Goal: Complete application form: Complete application form

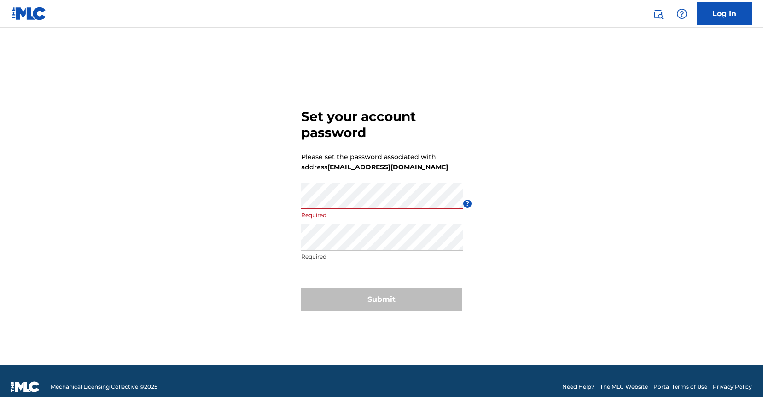
click at [559, 198] on div "Set your account password Please set the password associated with address [EMAI…" at bounding box center [381, 208] width 645 height 314
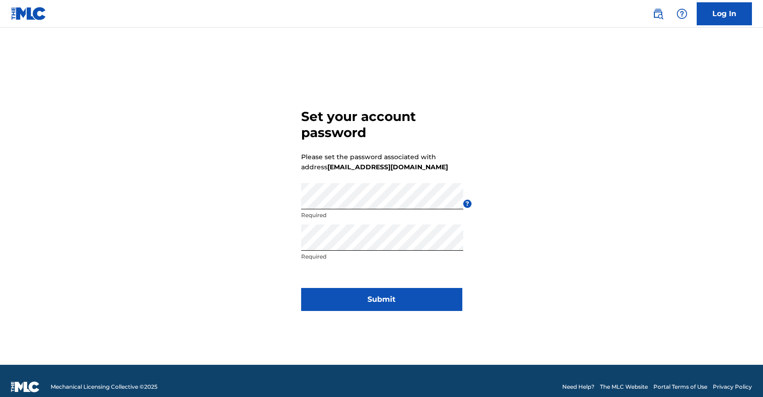
click at [332, 296] on button "Submit" at bounding box center [381, 299] width 161 height 23
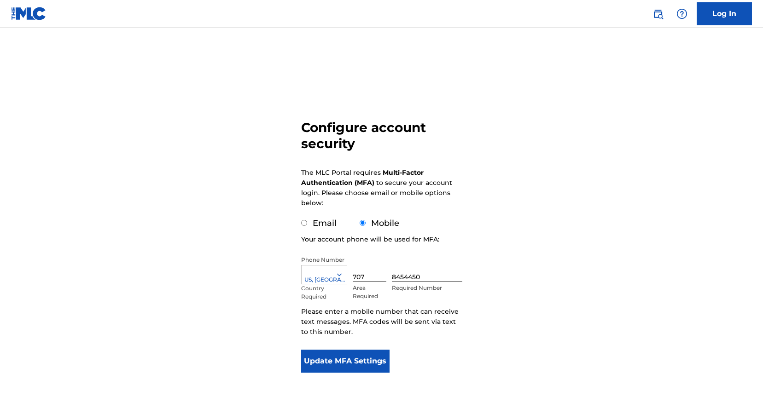
scroll to position [46, 0]
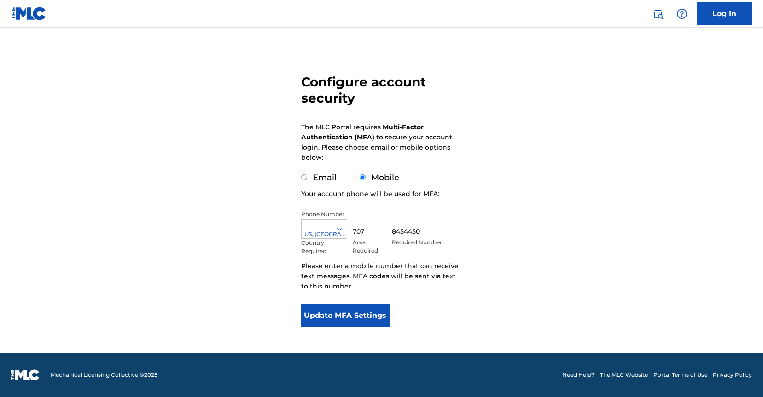
click at [347, 317] on button "Update MFA Settings" at bounding box center [345, 315] width 89 height 23
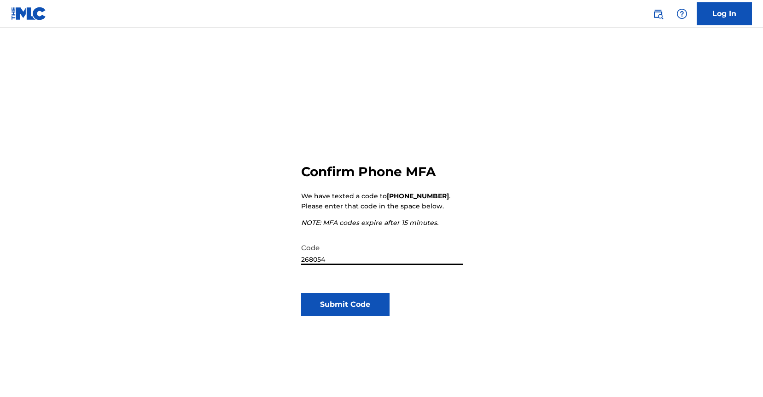
type input "268054"
click at [341, 298] on button "Submit Code" at bounding box center [345, 304] width 89 height 23
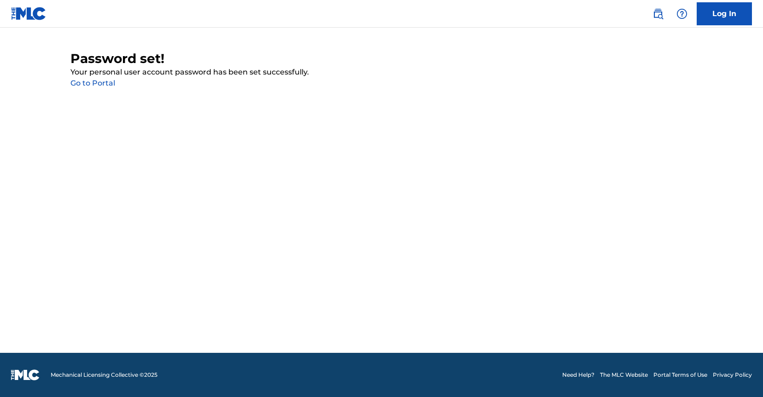
click at [89, 86] on link "Go to Portal" at bounding box center [92, 83] width 45 height 9
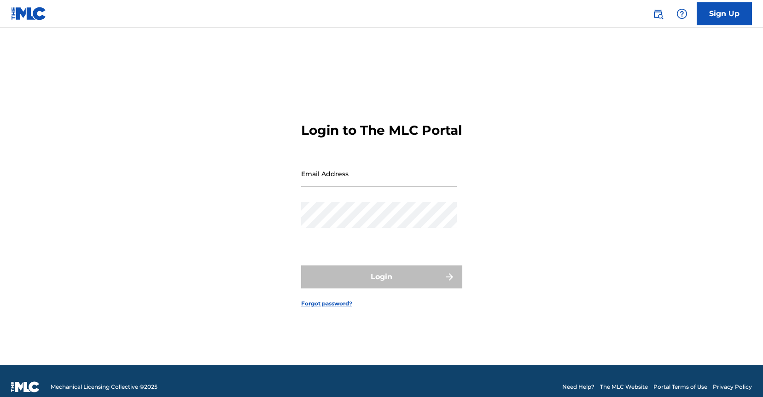
click at [345, 187] on input "Email Address" at bounding box center [379, 174] width 156 height 26
type input "[EMAIL_ADDRESS][DOMAIN_NAME]"
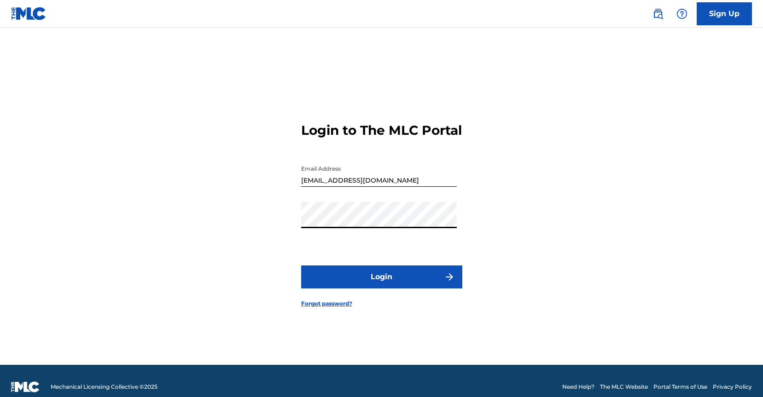
click at [393, 288] on button "Login" at bounding box center [381, 277] width 161 height 23
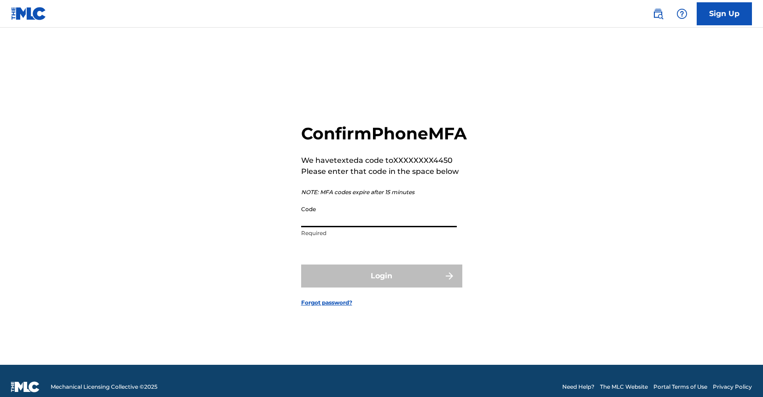
click at [363, 227] on input "Code" at bounding box center [379, 214] width 156 height 26
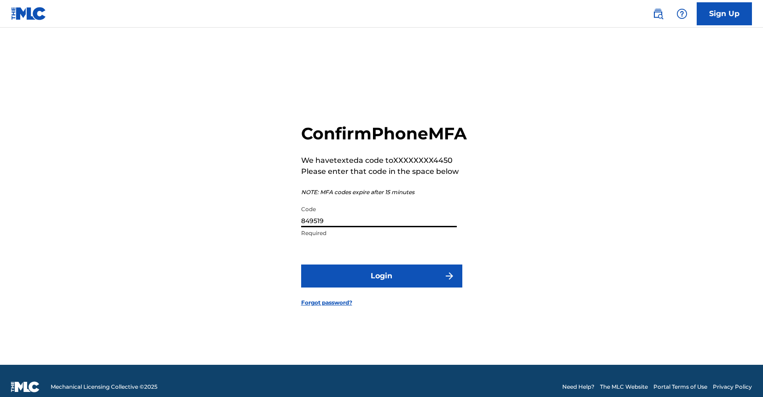
type input "849519"
click at [404, 288] on button "Login" at bounding box center [381, 276] width 161 height 23
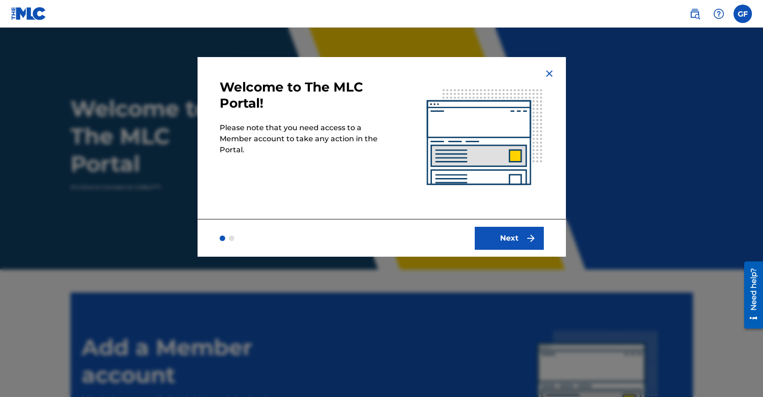
click at [509, 231] on button "Next" at bounding box center [509, 238] width 69 height 23
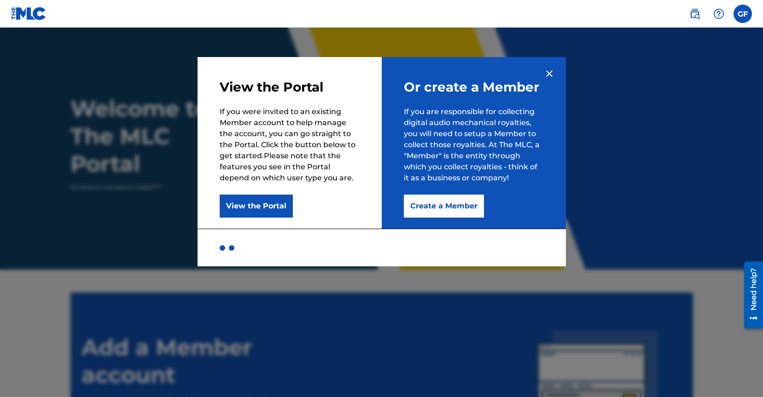
click at [220, 247] on div at bounding box center [223, 248] width 6 height 6
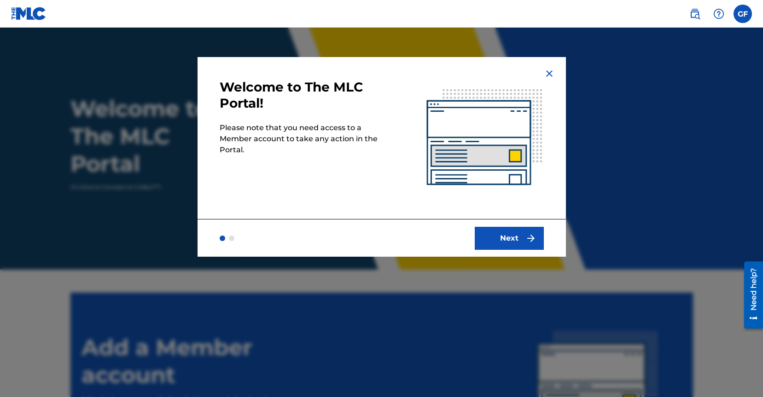
click at [233, 237] on div at bounding box center [232, 239] width 6 height 6
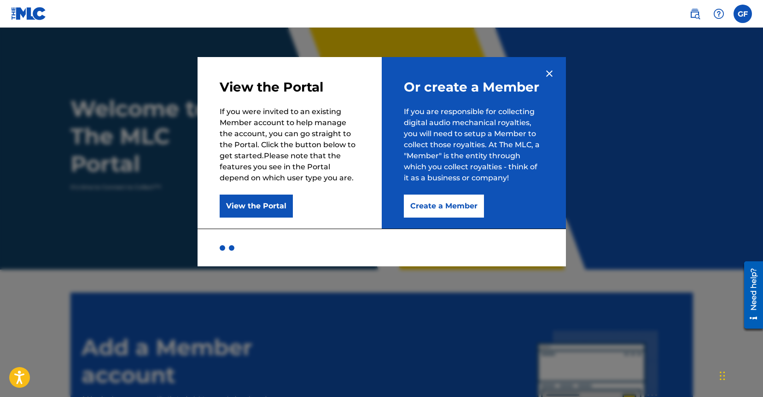
click at [454, 209] on button "Create a Member" at bounding box center [444, 206] width 80 height 23
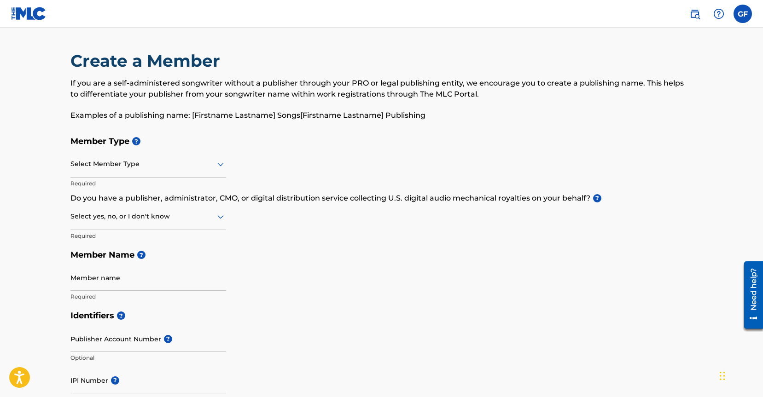
click at [157, 167] on div at bounding box center [148, 164] width 156 height 12
click at [230, 140] on h5 "Member Type ?" at bounding box center [381, 142] width 623 height 20
click at [100, 166] on div at bounding box center [148, 164] width 156 height 12
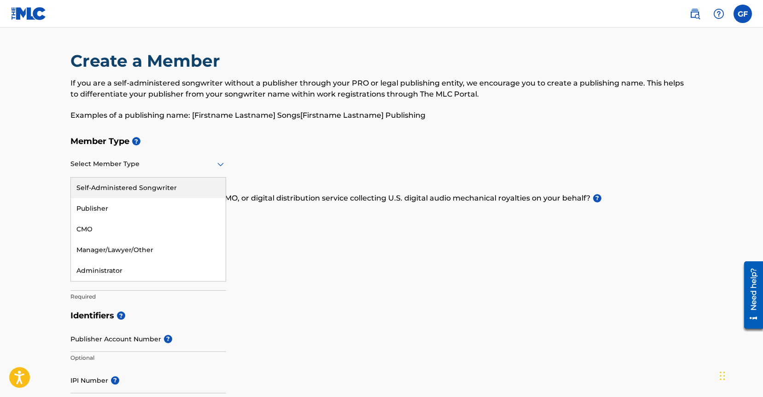
click at [100, 166] on div at bounding box center [148, 164] width 156 height 12
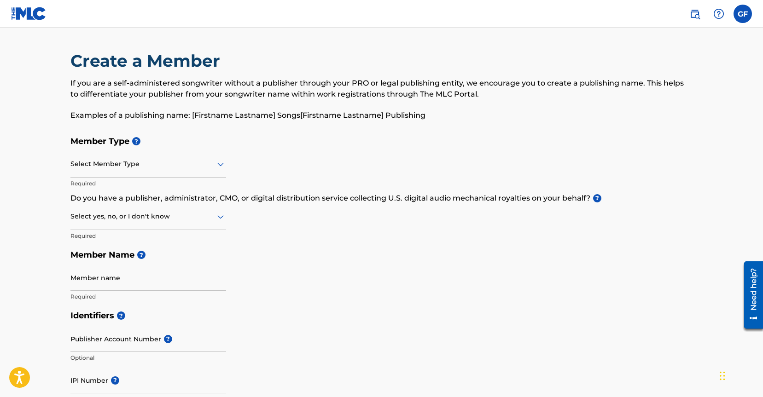
click at [407, 263] on h5 "Member Name ?" at bounding box center [381, 255] width 623 height 20
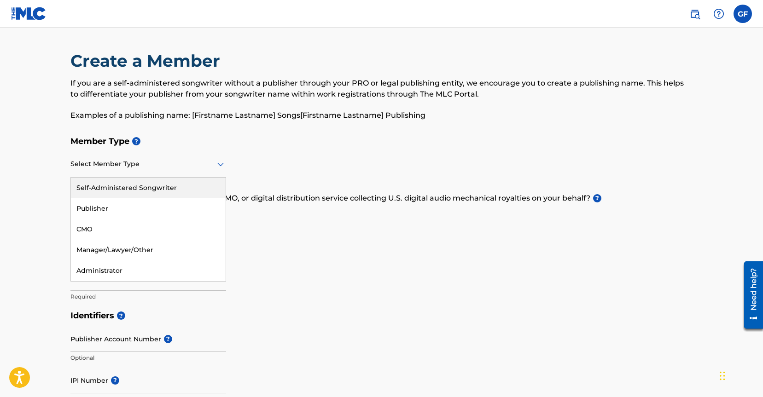
click at [126, 172] on div "Select Member Type" at bounding box center [148, 164] width 156 height 26
click at [147, 191] on div "Self-Administered Songwriter" at bounding box center [148, 188] width 155 height 21
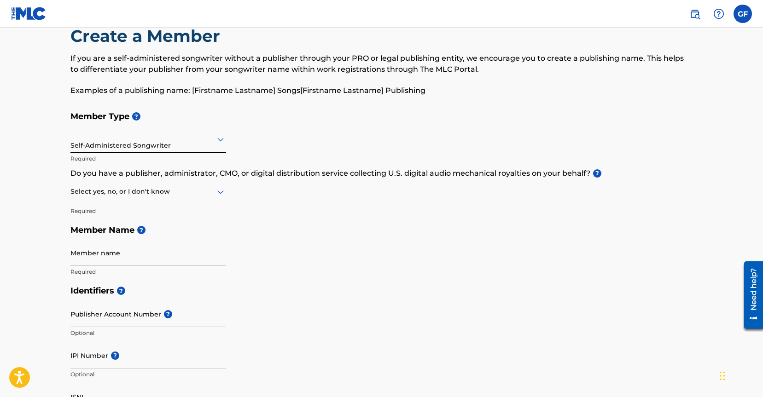
scroll to position [32, 0]
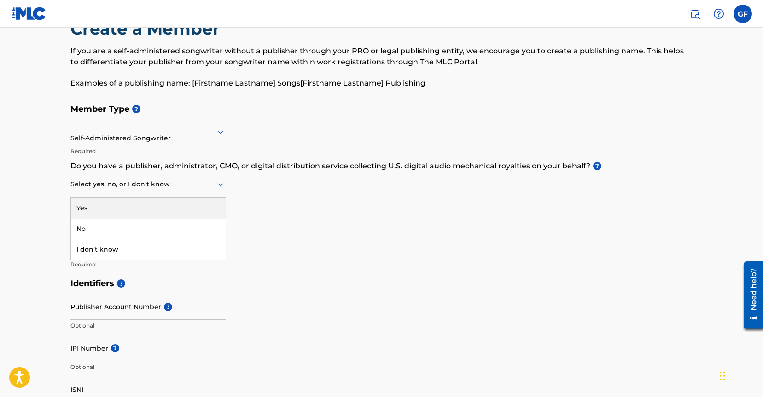
click at [149, 187] on div at bounding box center [148, 185] width 156 height 12
click at [344, 215] on h5 "Member Name ?" at bounding box center [381, 223] width 623 height 20
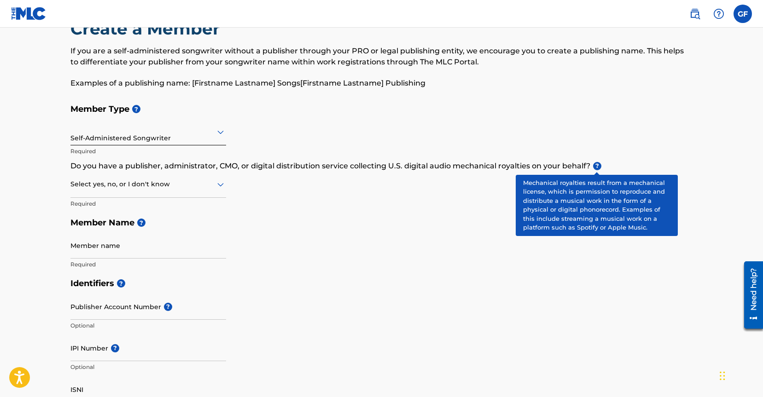
click at [596, 165] on span "?" at bounding box center [597, 166] width 8 height 8
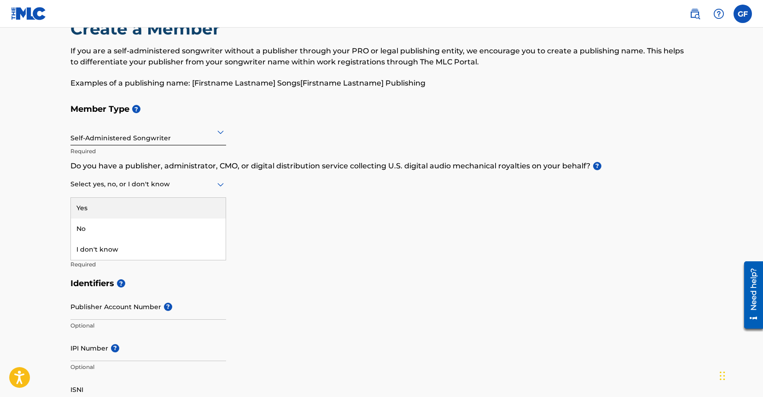
click at [168, 190] on div at bounding box center [148, 185] width 156 height 12
click at [128, 210] on div "Yes" at bounding box center [148, 208] width 155 height 21
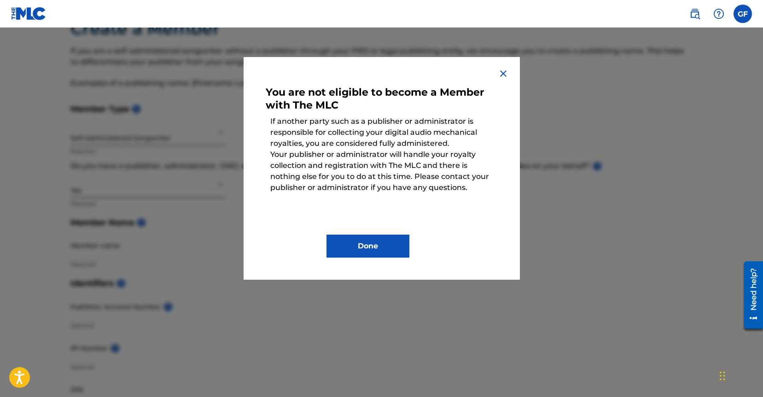
click at [370, 253] on button "Done" at bounding box center [367, 246] width 83 height 23
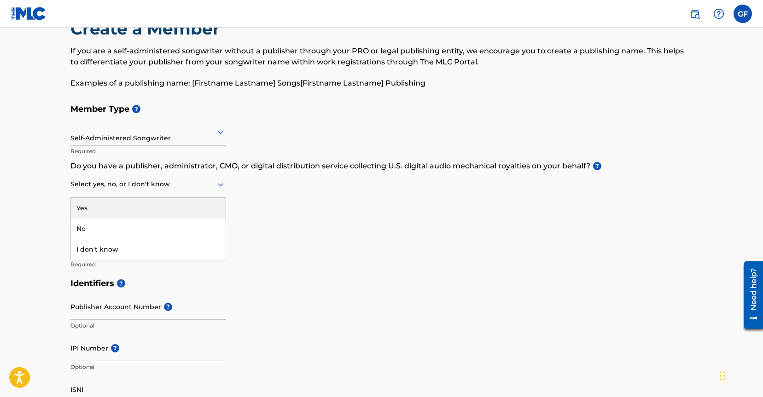
click at [163, 182] on div at bounding box center [148, 185] width 156 height 12
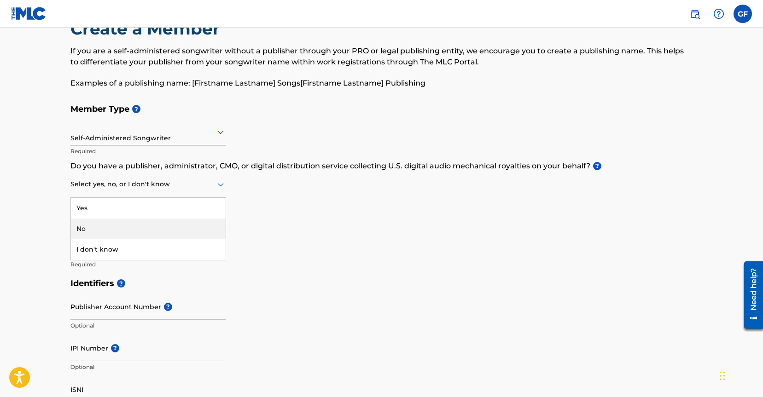
click at [107, 227] on div "No" at bounding box center [148, 229] width 155 height 21
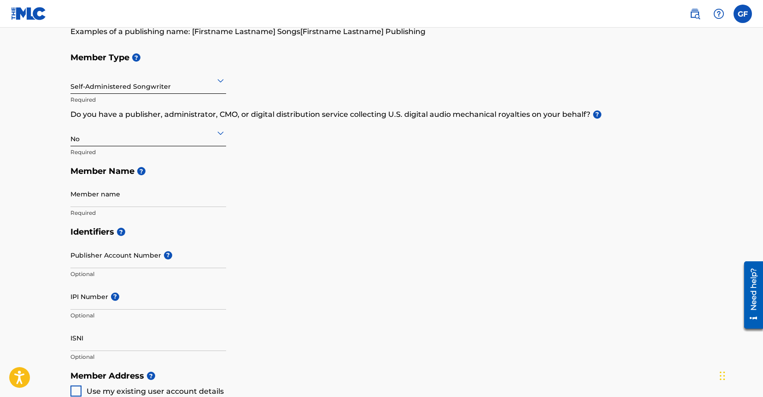
scroll to position [82, 0]
click at [122, 202] on input "Member name" at bounding box center [148, 195] width 156 height 26
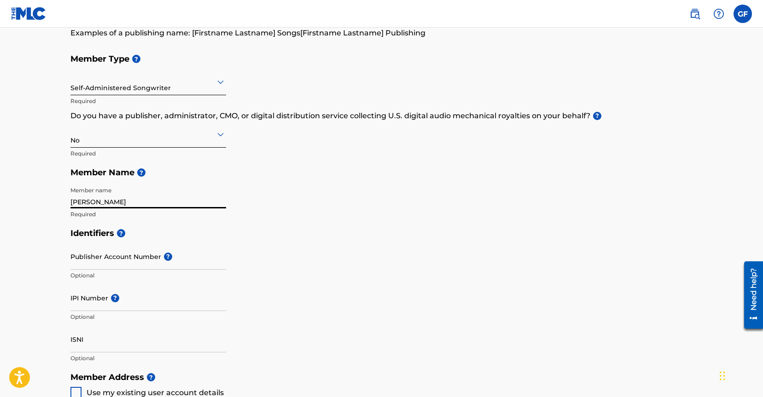
type input "[PERSON_NAME]"
click at [280, 197] on div "Member Type ? Self-Administered Songwriter Required Do you have a publisher, ad…" at bounding box center [381, 136] width 623 height 175
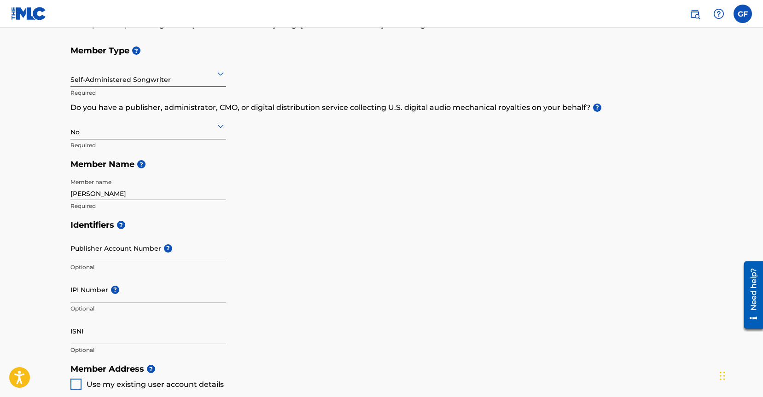
scroll to position [132, 0]
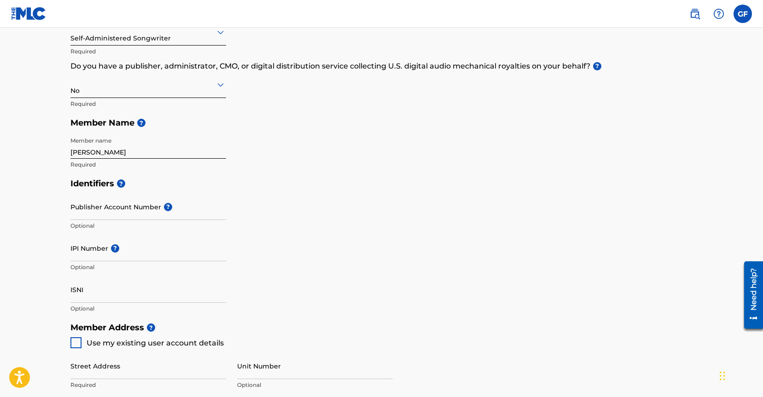
click at [98, 210] on input "Publisher Account Number ?" at bounding box center [148, 207] width 156 height 26
click at [297, 200] on div "Identifiers ? Publisher Account Number ? Optional IPI Number ? Optional ISNI Op…" at bounding box center [381, 246] width 623 height 144
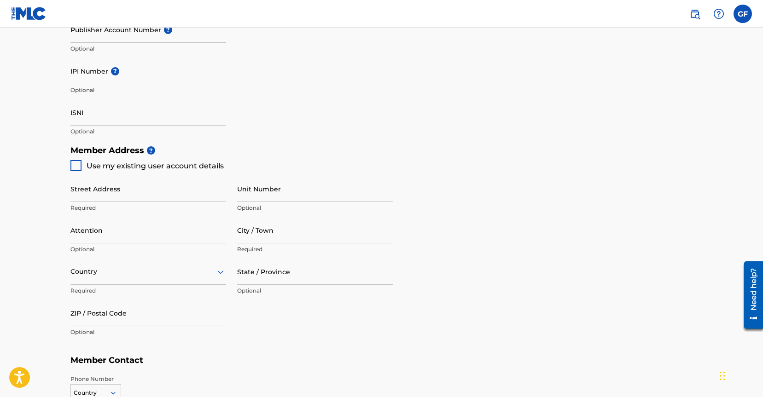
scroll to position [315, 0]
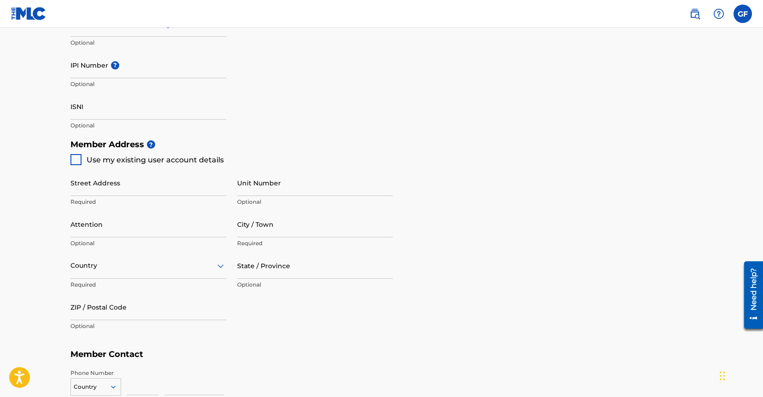
click at [76, 157] on div at bounding box center [75, 159] width 11 height 11
type input "[STREET_ADDRESS]"
type input "Talent"
type input "97540"
type input "707"
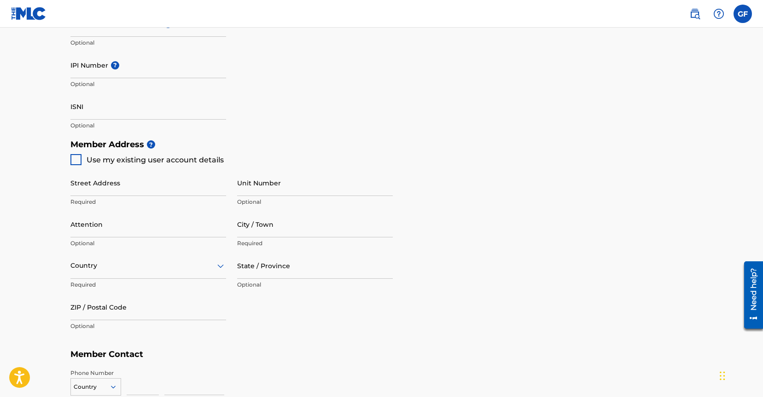
type input "8454450"
type input "[EMAIL_ADDRESS][DOMAIN_NAME]"
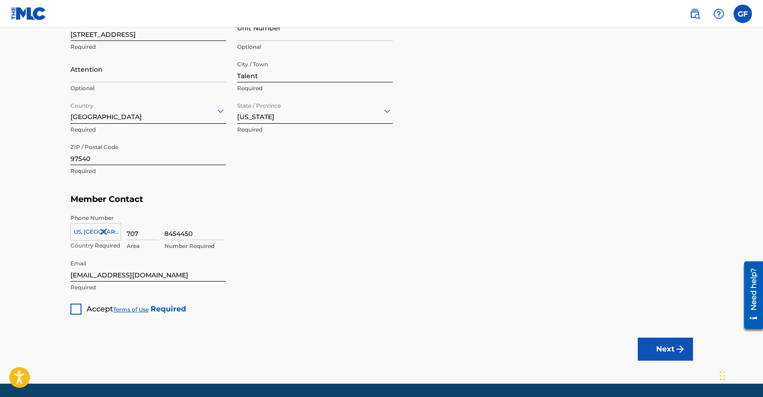
scroll to position [501, 0]
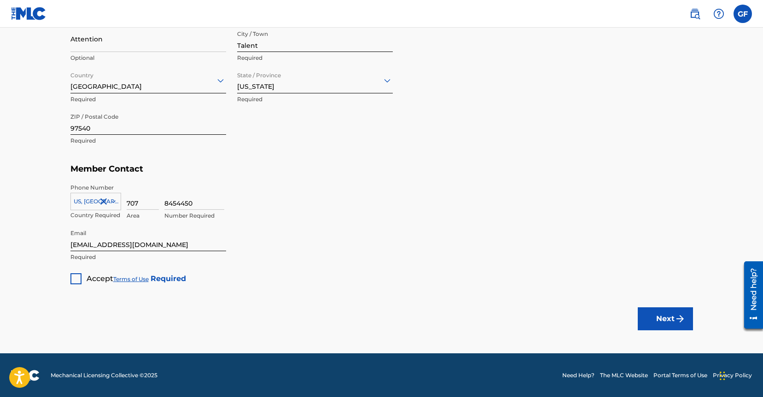
click at [77, 277] on div at bounding box center [75, 279] width 11 height 11
click at [662, 318] on button "Next" at bounding box center [665, 319] width 55 height 23
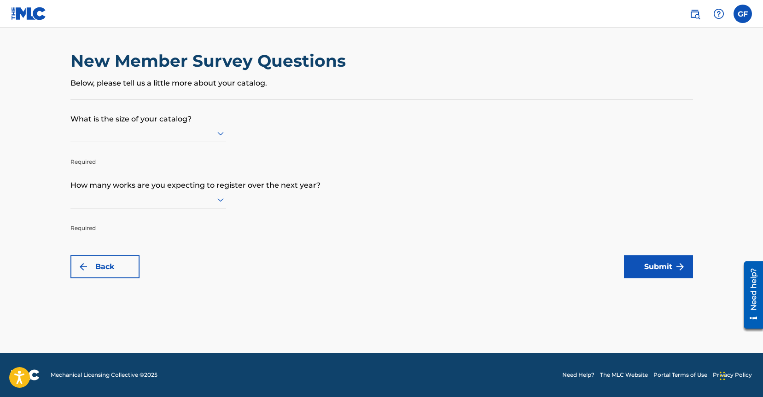
click at [166, 126] on div at bounding box center [148, 133] width 156 height 17
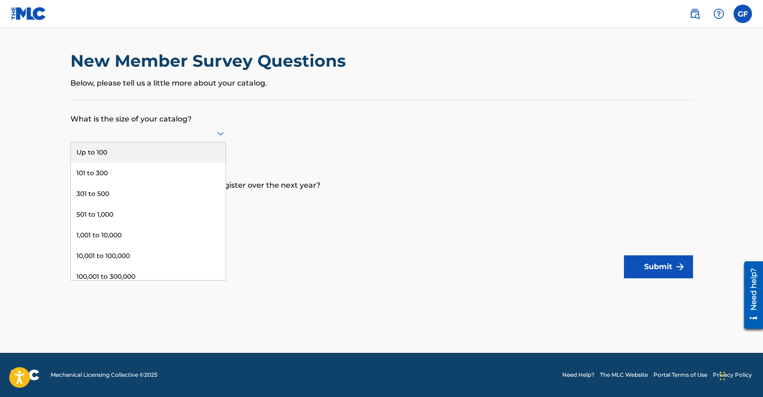
click at [136, 146] on div "Up to 100" at bounding box center [148, 152] width 155 height 21
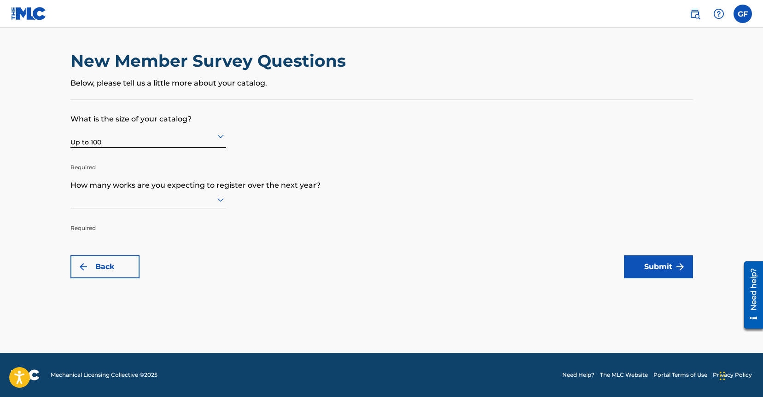
click at [171, 199] on div at bounding box center [148, 200] width 156 height 12
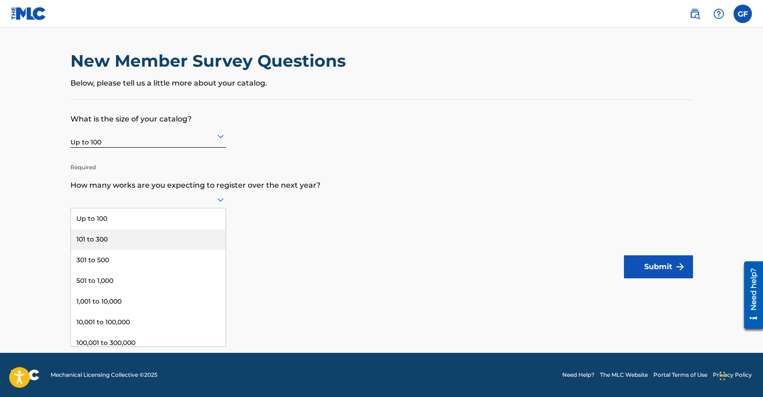
click at [112, 238] on div "101 to 300" at bounding box center [148, 239] width 155 height 21
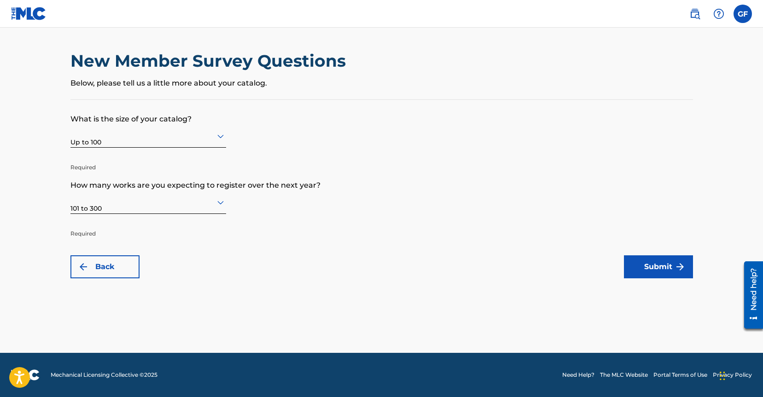
click at [657, 263] on button "Submit" at bounding box center [658, 267] width 69 height 23
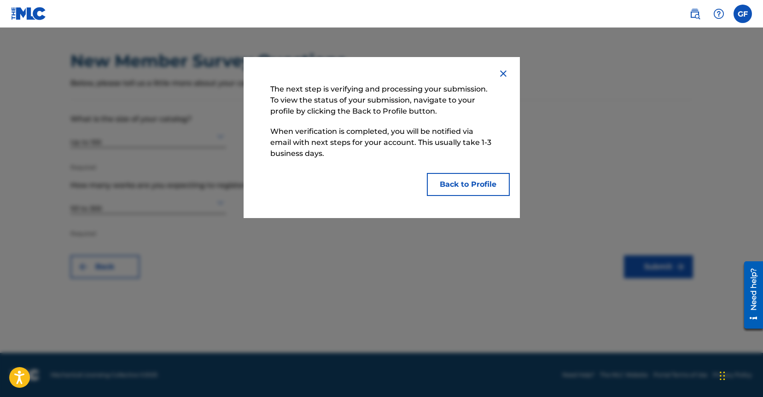
click at [475, 189] on button "Back to Profile" at bounding box center [468, 184] width 83 height 23
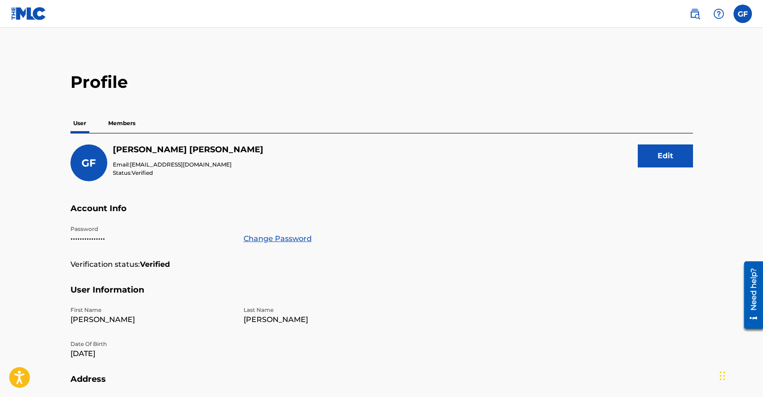
click at [128, 121] on p "Members" at bounding box center [121, 123] width 33 height 19
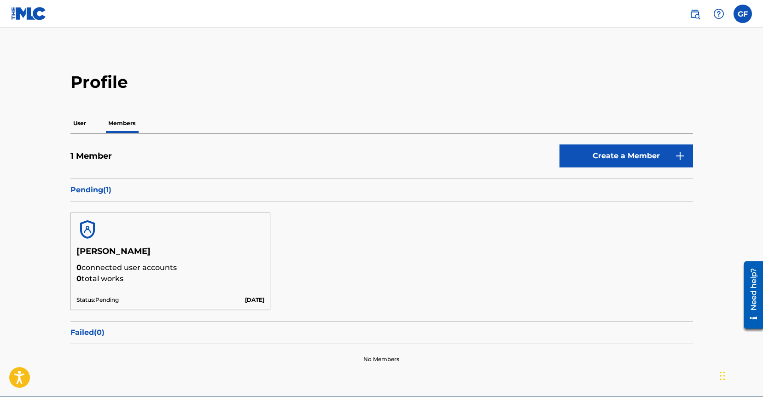
click at [82, 118] on p "User" at bounding box center [79, 123] width 18 height 19
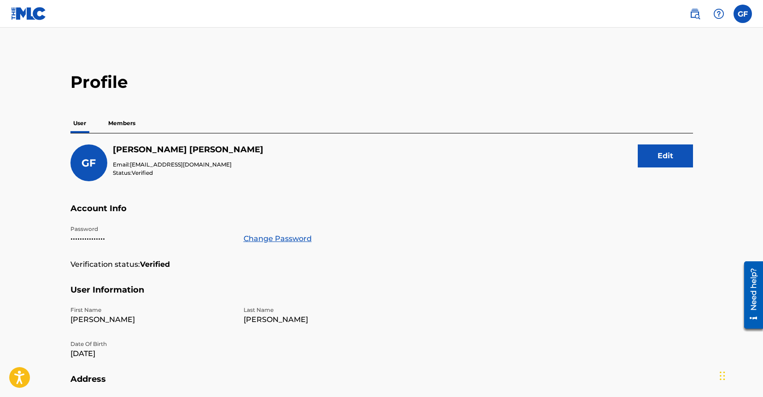
click at [32, 17] on img at bounding box center [28, 13] width 35 height 13
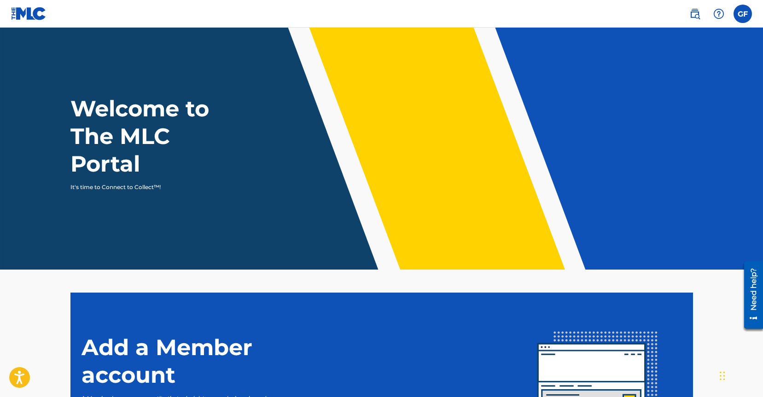
scroll to position [130, 0]
